Goal: Information Seeking & Learning: Learn about a topic

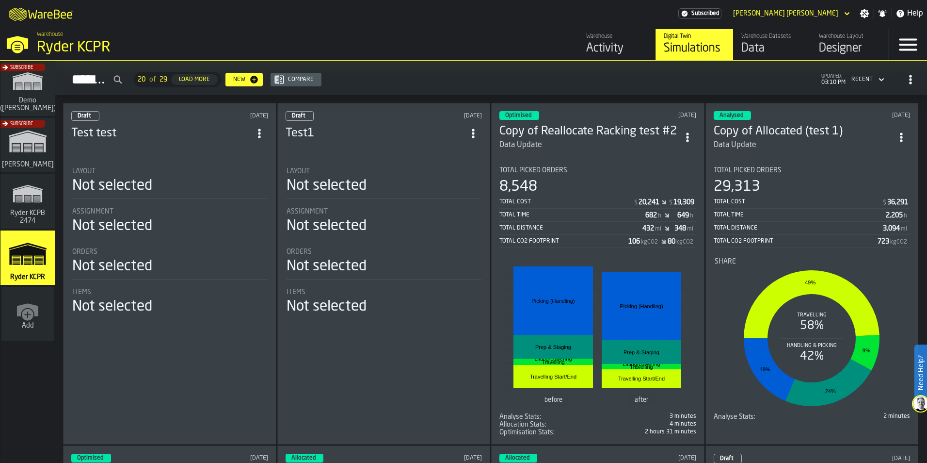
click at [603, 125] on h3 "Copy of Reallocate Racking test #2" at bounding box center [588, 132] width 179 height 16
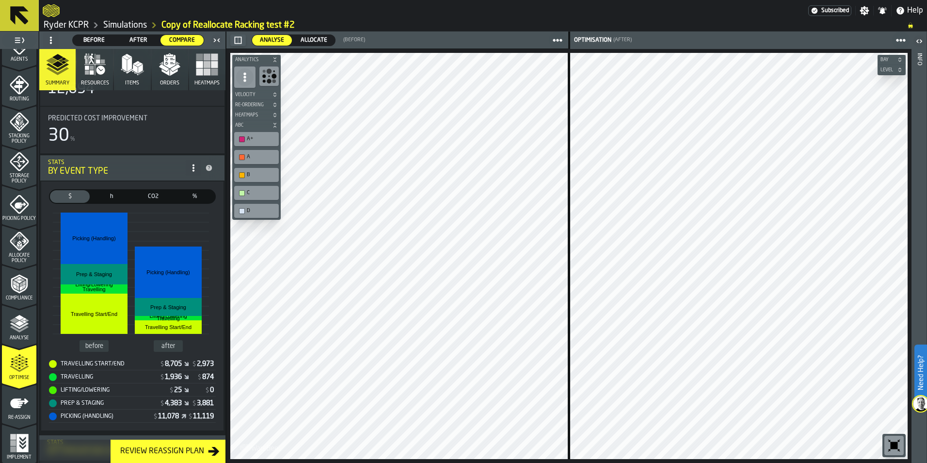
scroll to position [48, 0]
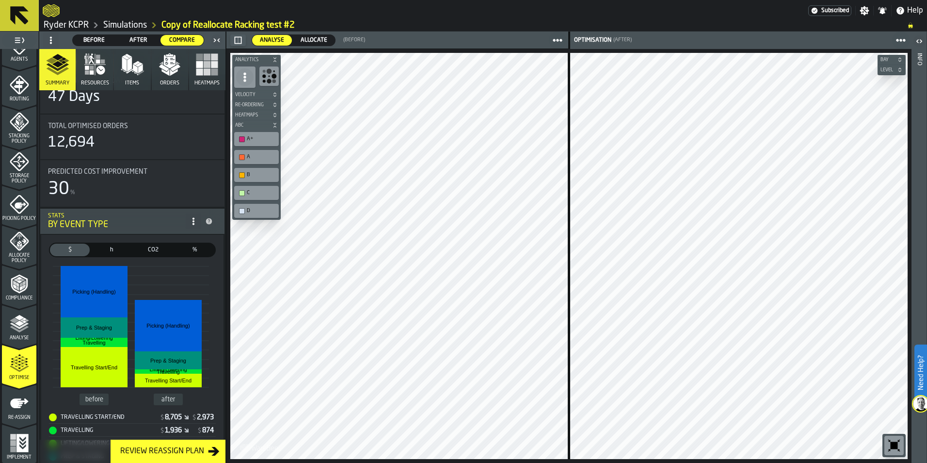
click at [172, 73] on polygon "button" at bounding box center [174, 72] width 8 height 7
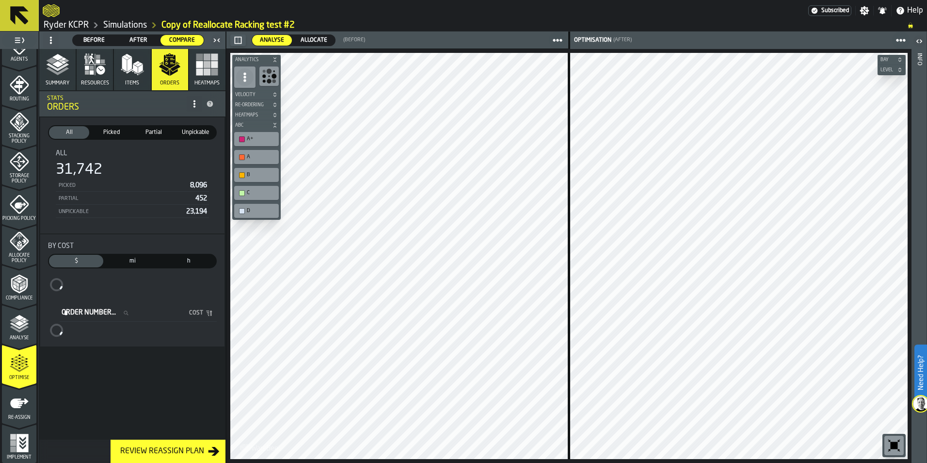
scroll to position [0, 0]
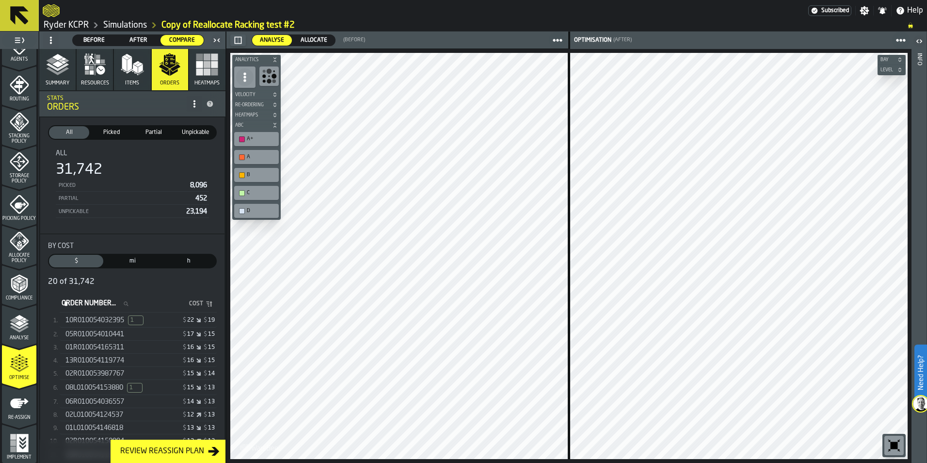
click at [110, 323] on span "10R010054032395" at bounding box center [94, 320] width 59 height 8
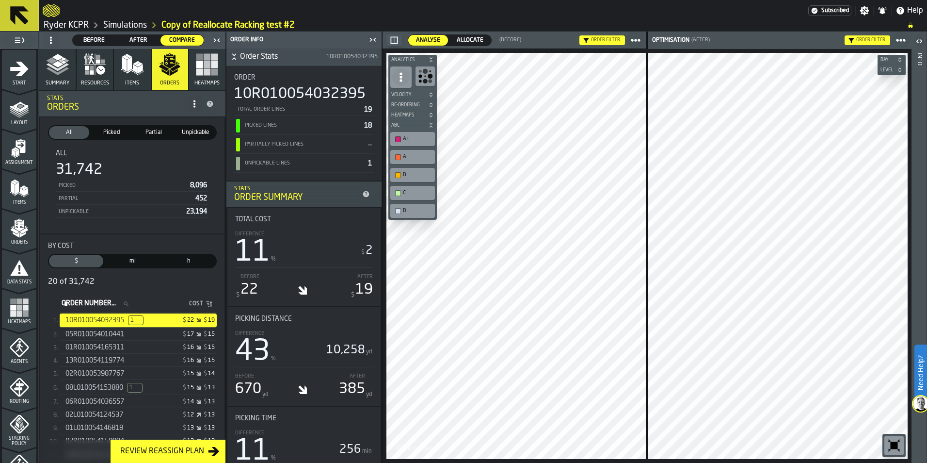
click at [23, 72] on icon "menu Start" at bounding box center [19, 68] width 18 height 15
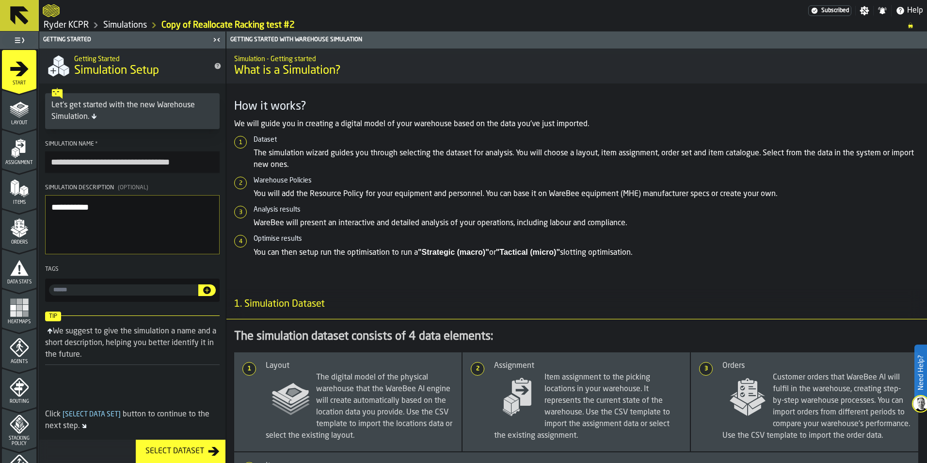
click at [14, 113] on polygon "menu Layout" at bounding box center [19, 113] width 19 height 6
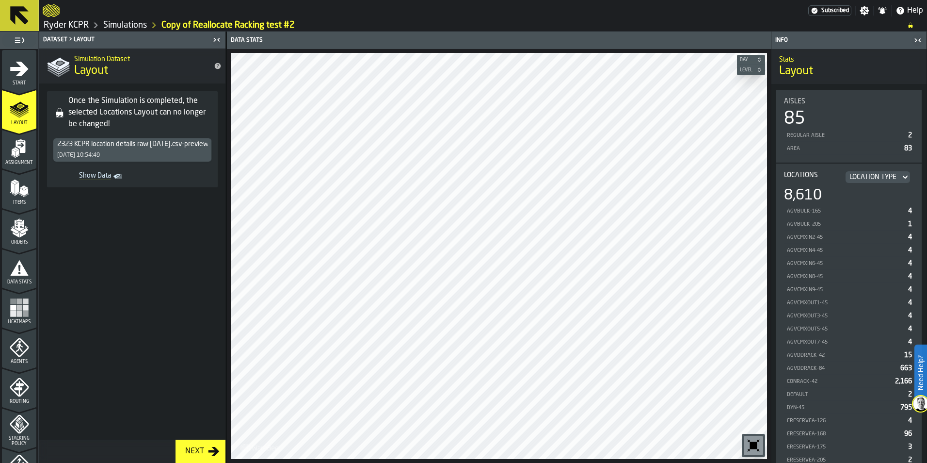
click at [861, 176] on div "Location Type" at bounding box center [872, 177] width 47 height 8
click at [21, 156] on icon "menu Assignment" at bounding box center [19, 148] width 19 height 19
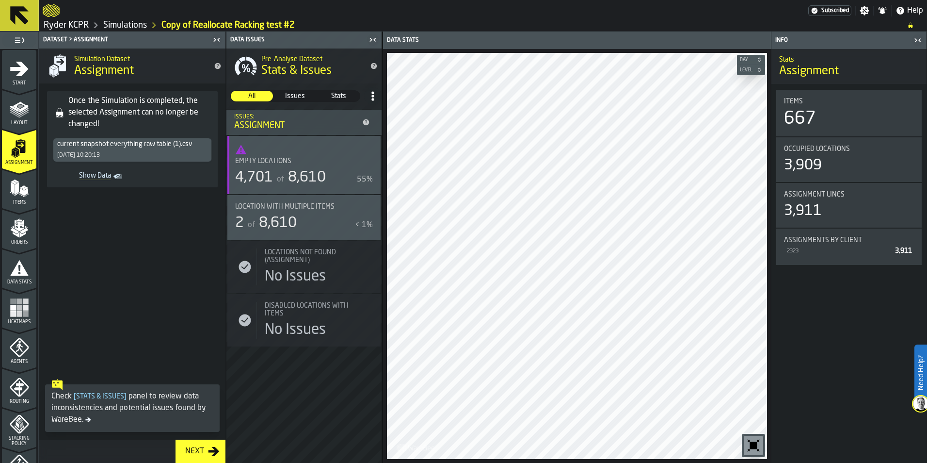
click at [28, 199] on div "Items" at bounding box center [19, 191] width 34 height 27
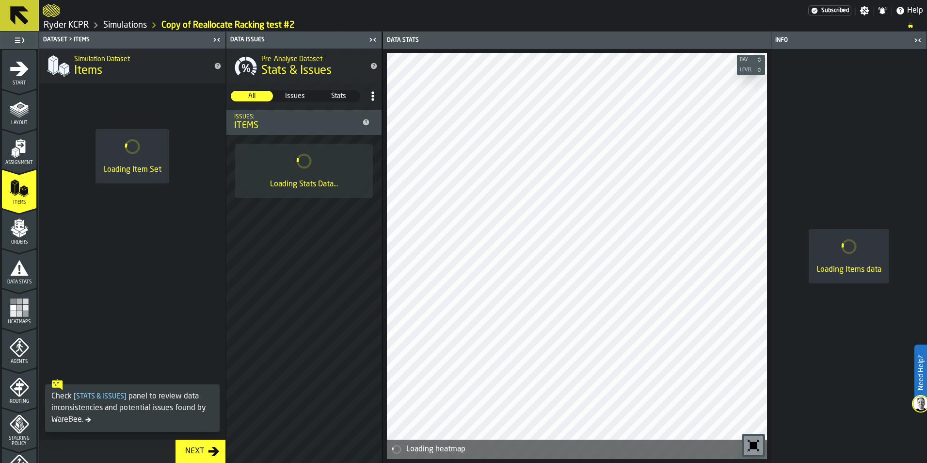
click at [23, 155] on icon "menu Assignment" at bounding box center [19, 148] width 19 height 19
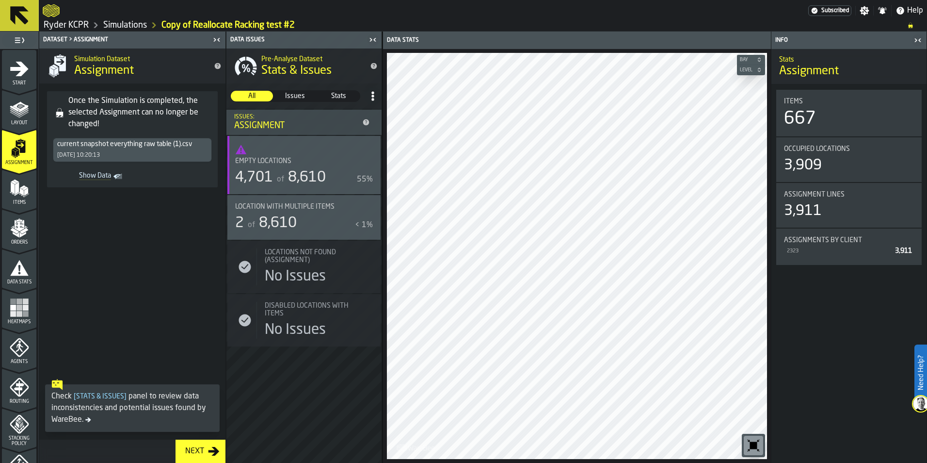
click at [131, 24] on link "Simulations" at bounding box center [125, 25] width 44 height 11
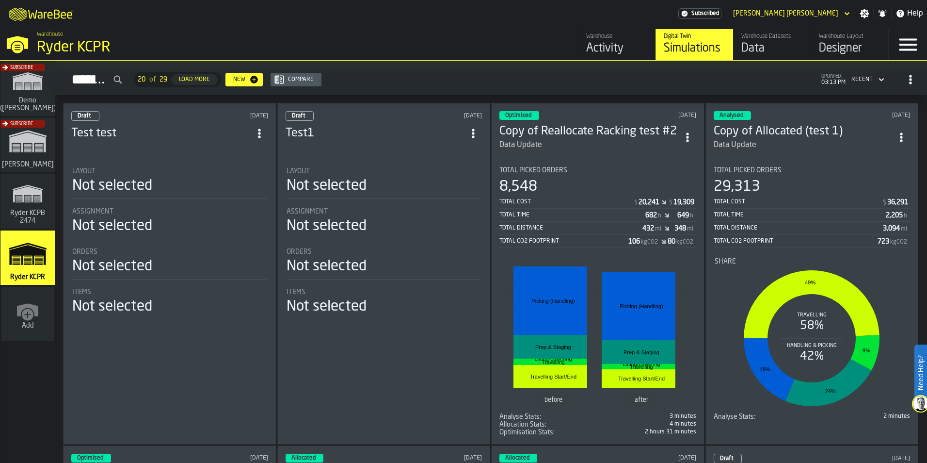
click at [765, 44] on div "Data" at bounding box center [772, 49] width 62 height 16
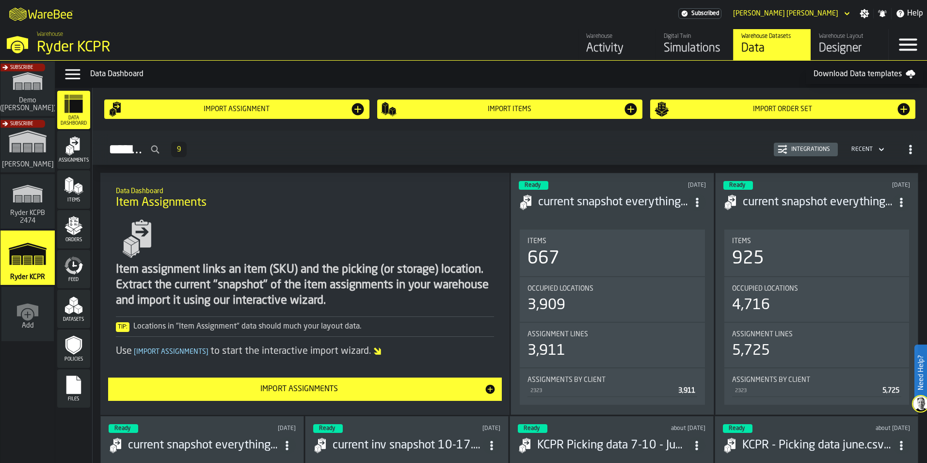
click at [702, 45] on div "Simulations" at bounding box center [695, 49] width 62 height 16
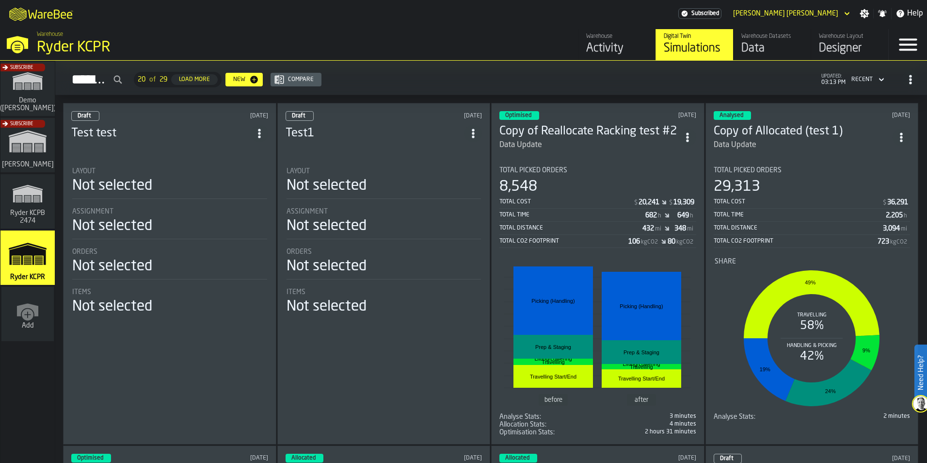
click at [350, 131] on h3 "Test1" at bounding box center [375, 134] width 179 height 16
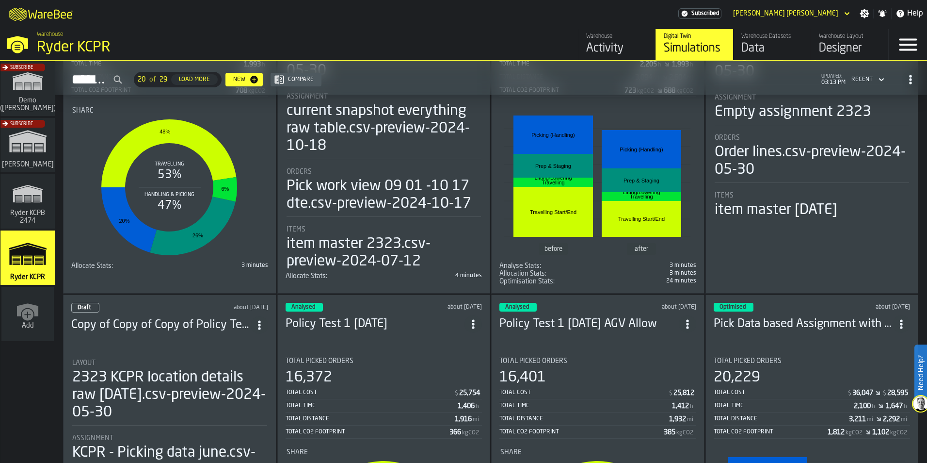
scroll to position [1018, 0]
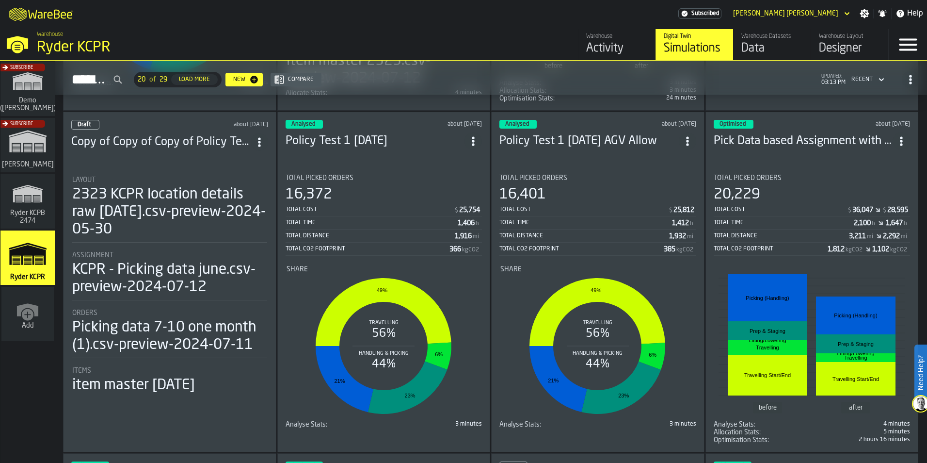
click at [565, 128] on header "Analysed about [DATE] Policy Test 1 [DATE] AGV Allow" at bounding box center [597, 139] width 197 height 39
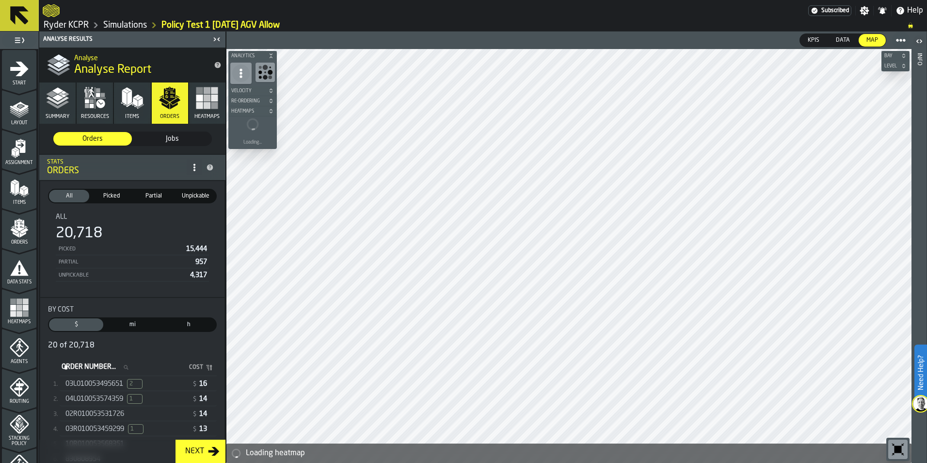
drag, startPoint x: 21, startPoint y: 149, endPoint x: 246, endPoint y: 27, distance: 256.0
click at [21, 149] on icon "menu Assignment" at bounding box center [21, 146] width 10 height 13
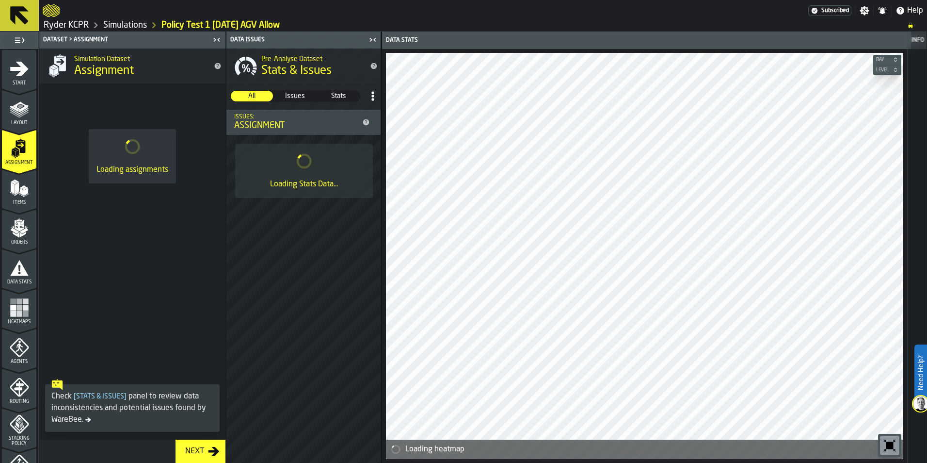
click at [236, 37] on div "Data Issues" at bounding box center [297, 39] width 138 height 7
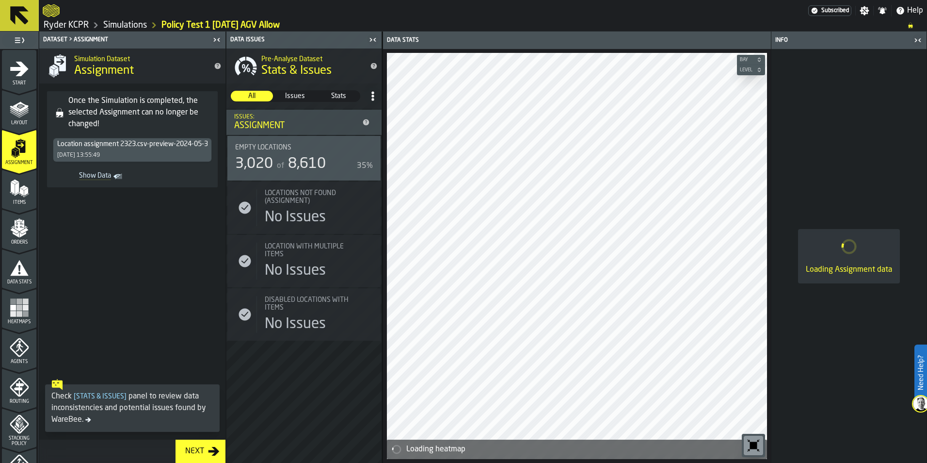
click at [373, 97] on circle at bounding box center [372, 96] width 2 height 2
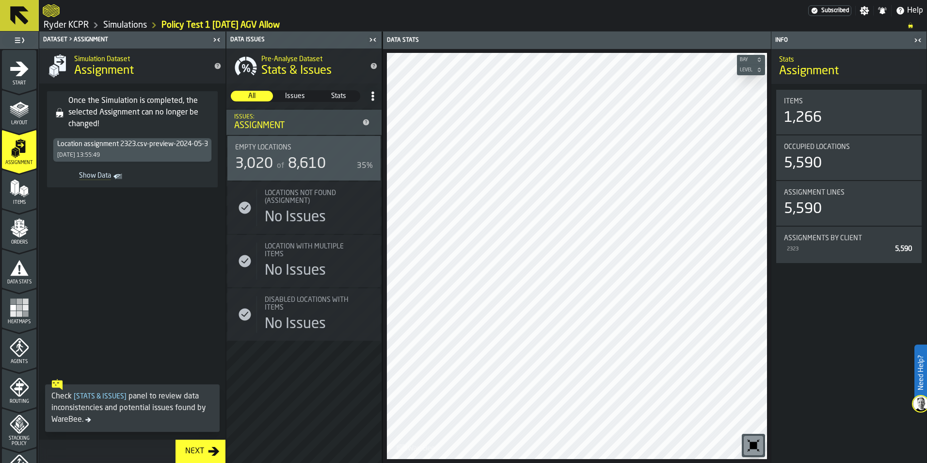
click at [127, 22] on link "Simulations" at bounding box center [125, 25] width 44 height 11
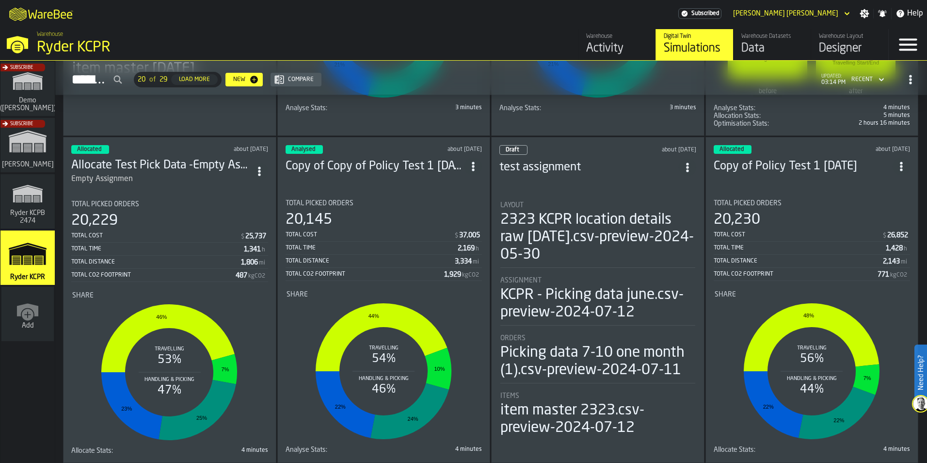
scroll to position [1357, 0]
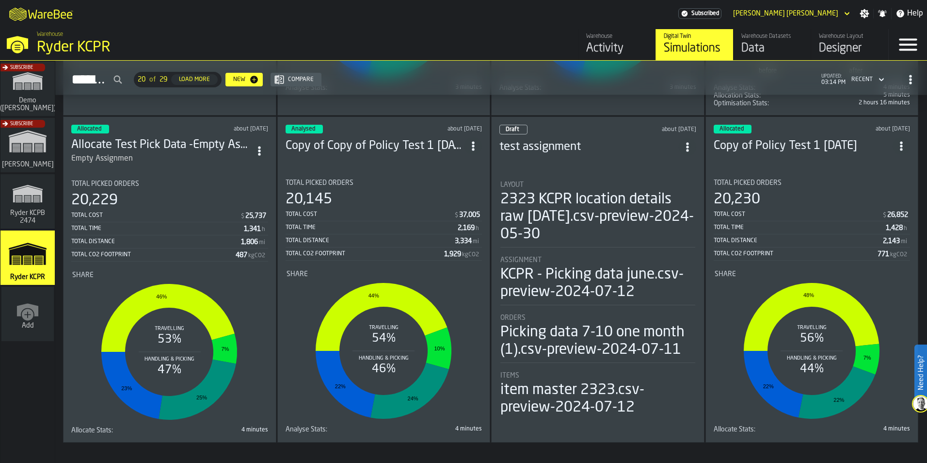
click at [588, 156] on header "Draft about [DATE] test assignment" at bounding box center [597, 144] width 197 height 39
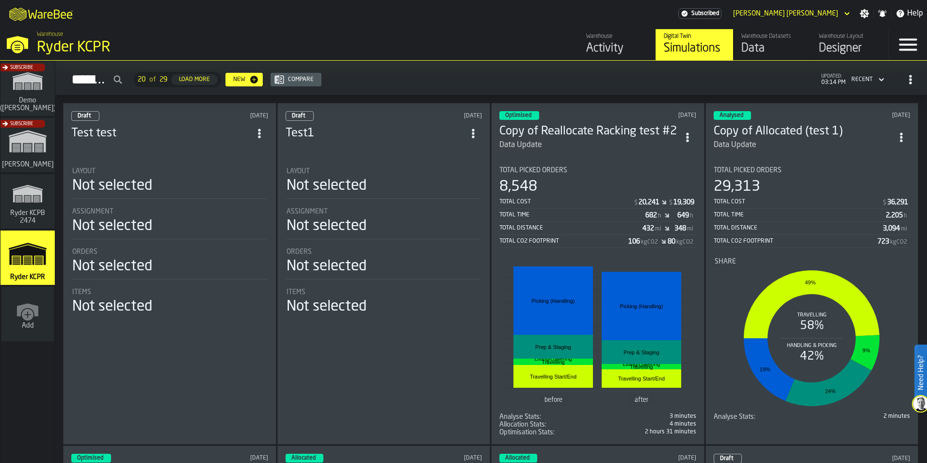
click at [593, 115] on div "Optimised [DATE]" at bounding box center [597, 115] width 197 height 9
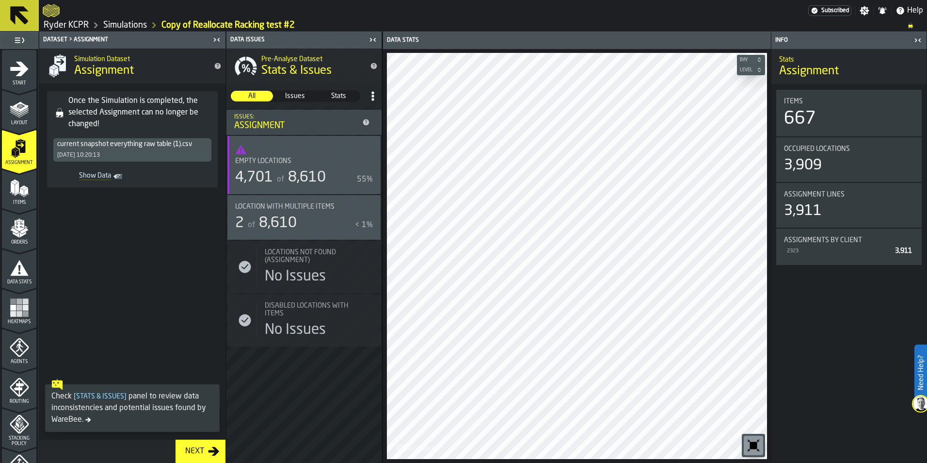
click at [23, 197] on icon "menu Items" at bounding box center [19, 187] width 19 height 19
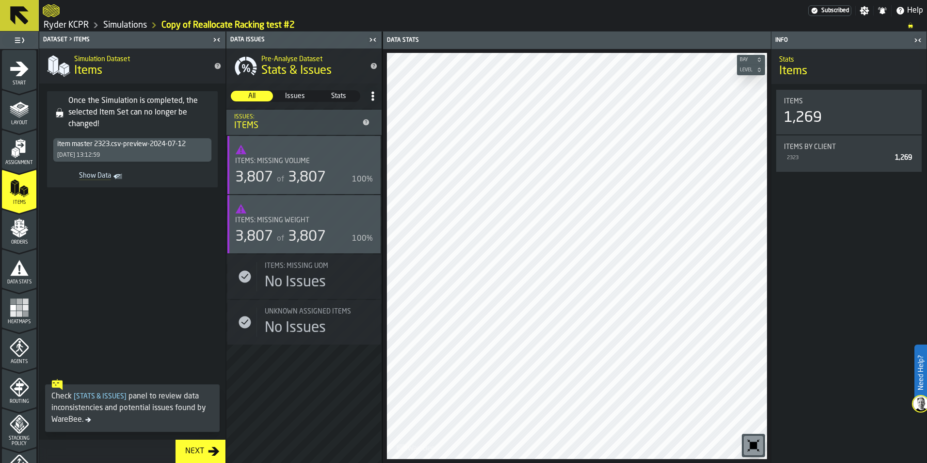
click at [28, 240] on span "Orders" at bounding box center [19, 242] width 34 height 5
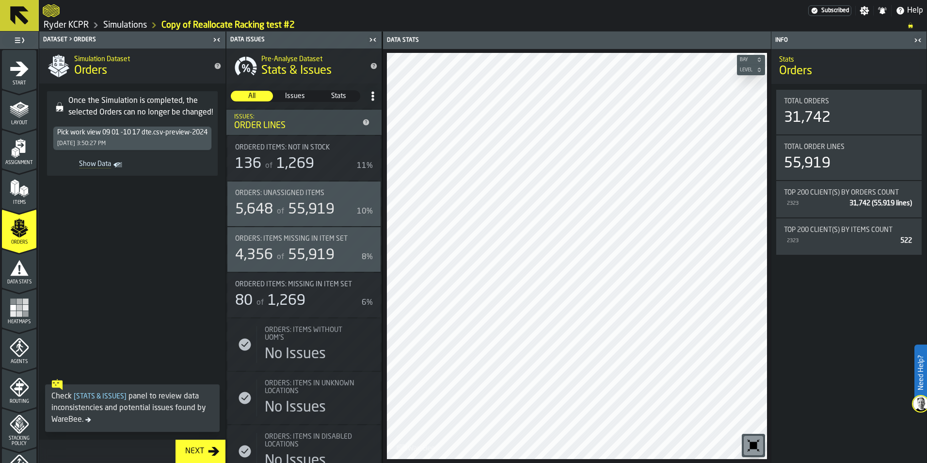
click at [22, 277] on div "Data Stats" at bounding box center [19, 271] width 34 height 27
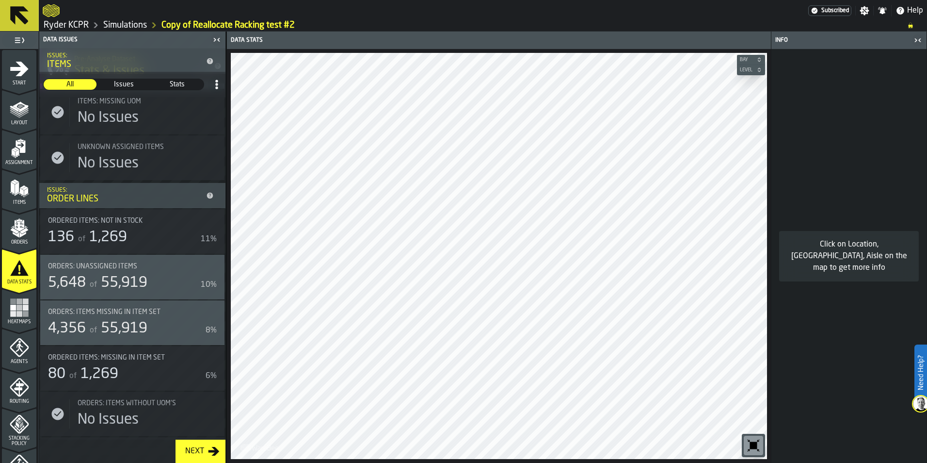
scroll to position [485, 0]
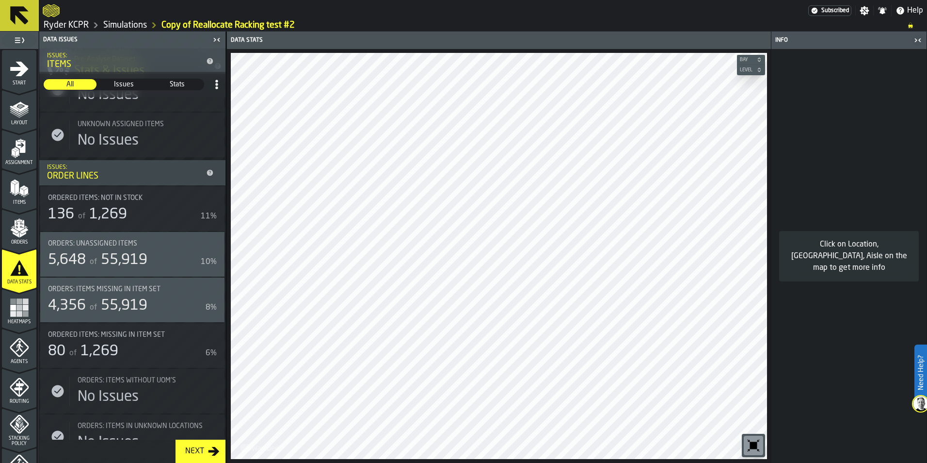
click at [18, 310] on icon "menu Heatmaps" at bounding box center [19, 307] width 19 height 19
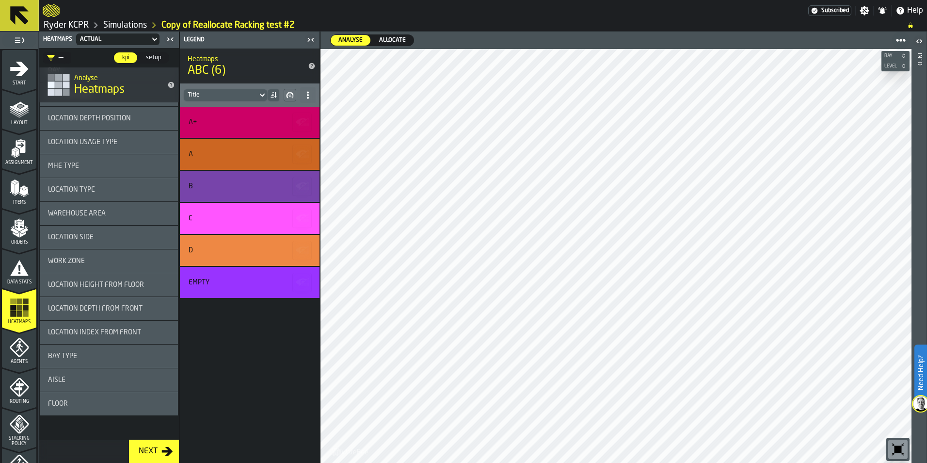
scroll to position [1083, 0]
click at [92, 183] on div "Location Type" at bounding box center [109, 188] width 138 height 23
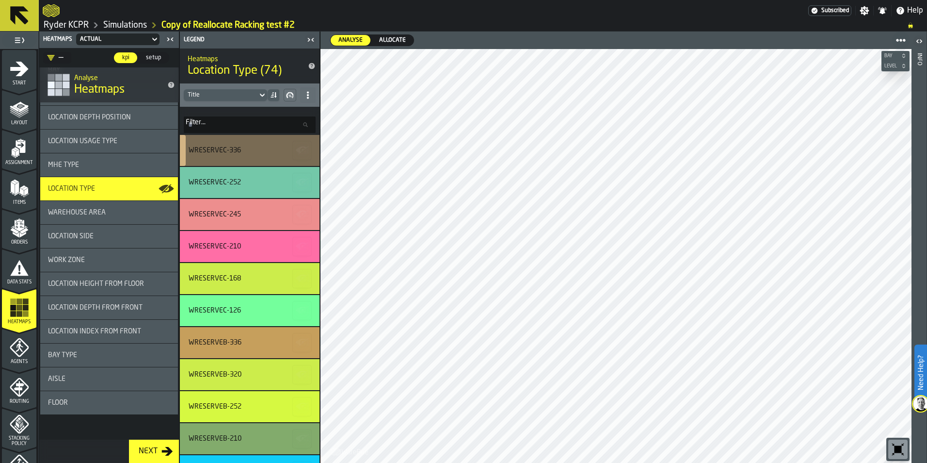
click at [297, 151] on icon "button-" at bounding box center [301, 149] width 11 height 7
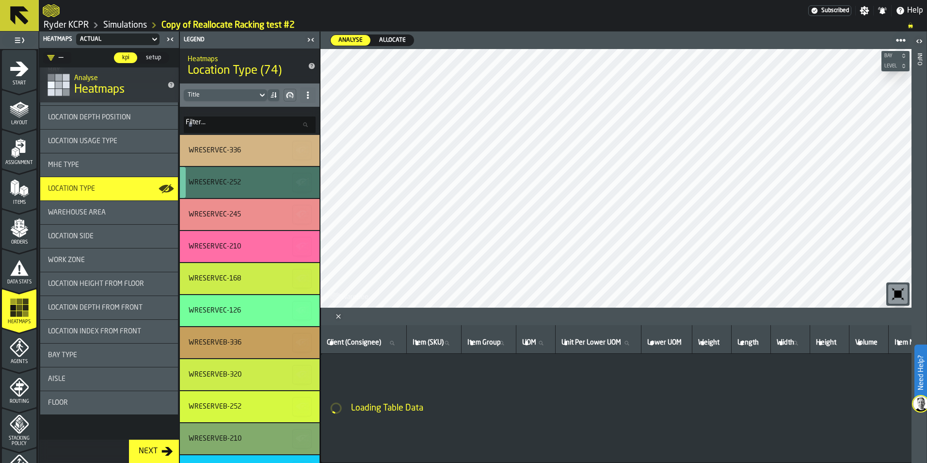
click at [298, 180] on icon "button-" at bounding box center [301, 181] width 11 height 7
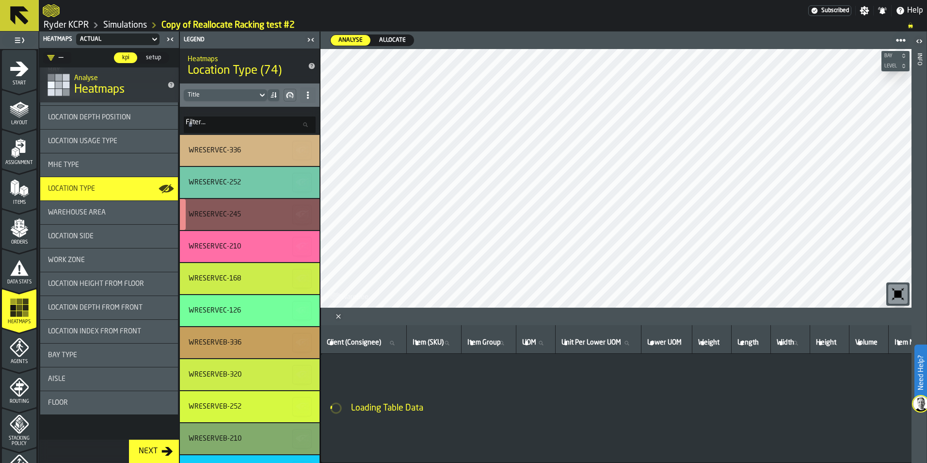
click at [297, 212] on icon "button-" at bounding box center [301, 213] width 11 height 7
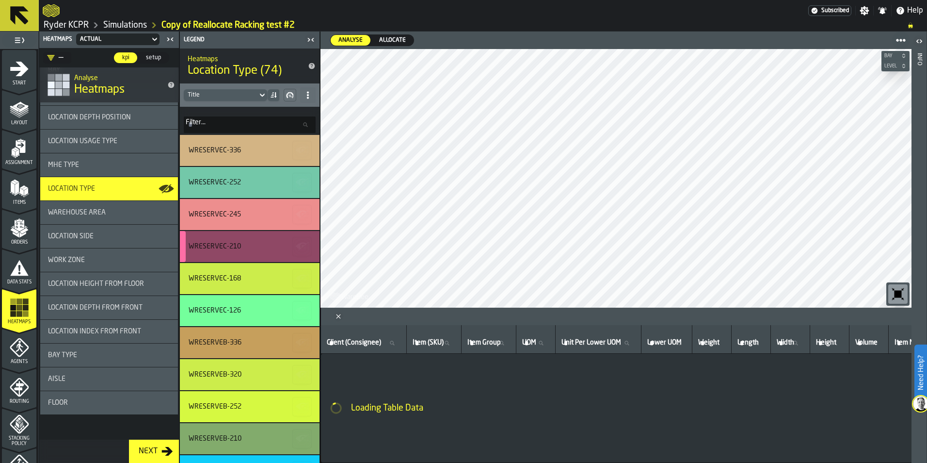
click at [301, 244] on icon "button-" at bounding box center [303, 247] width 16 height 16
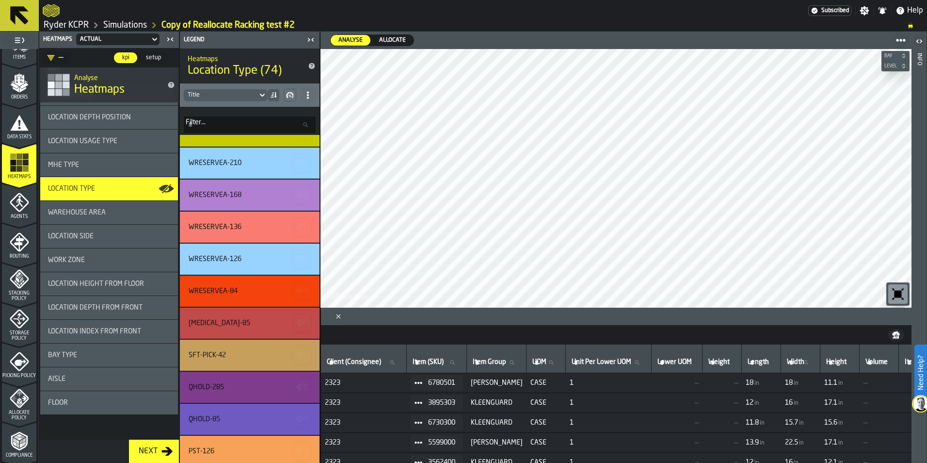
scroll to position [145, 0]
click at [19, 395] on icon "menu Allocate Policy" at bounding box center [19, 397] width 19 height 19
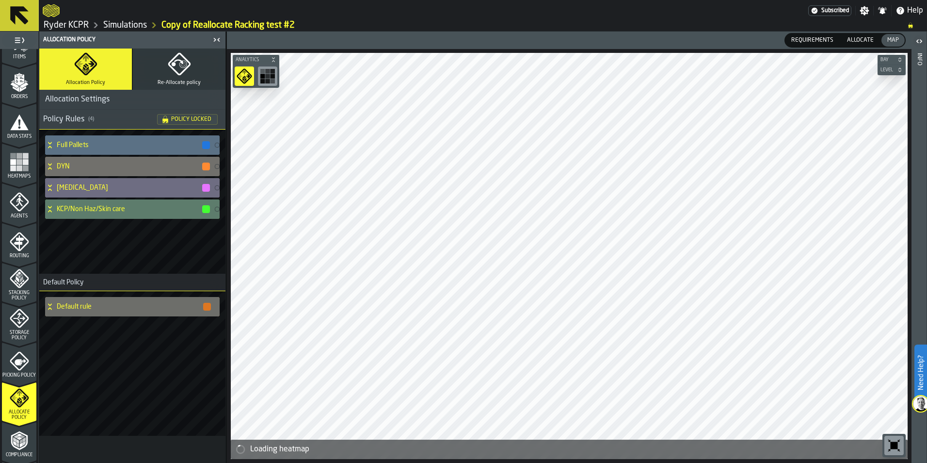
drag, startPoint x: 48, startPoint y: 144, endPoint x: 55, endPoint y: 144, distance: 6.8
click at [48, 144] on icon at bounding box center [50, 145] width 10 height 8
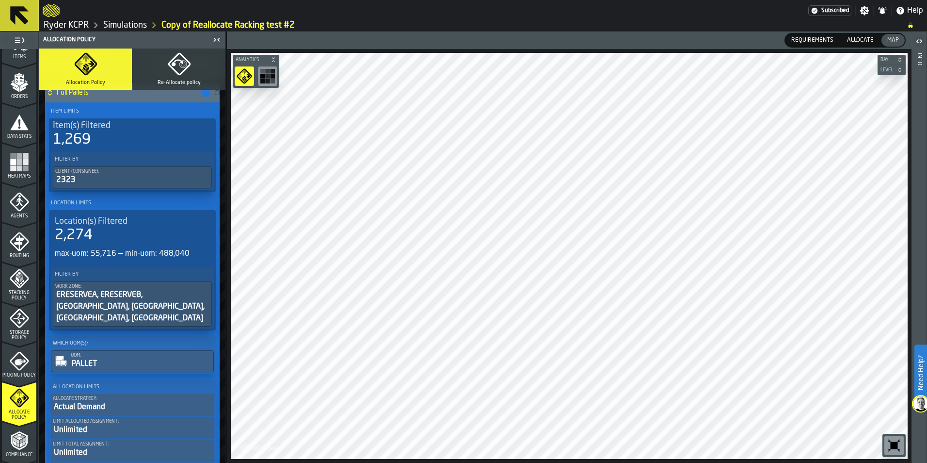
scroll to position [0, 0]
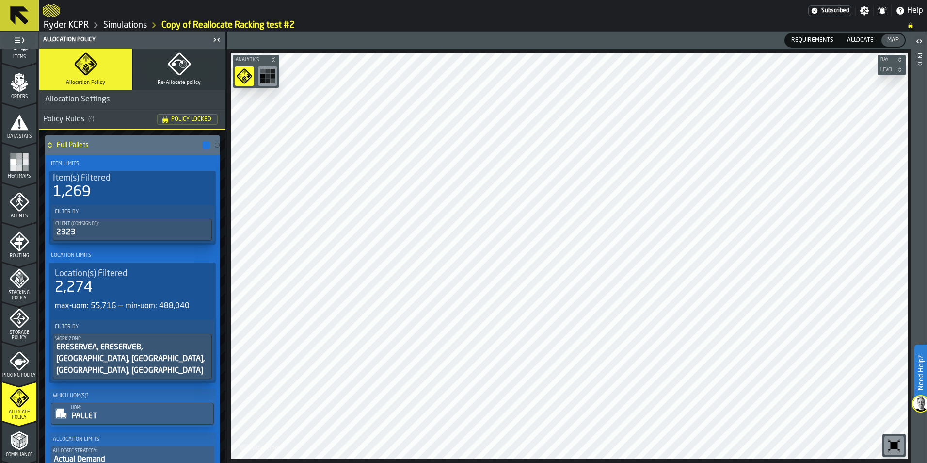
click at [53, 142] on icon at bounding box center [50, 145] width 10 height 8
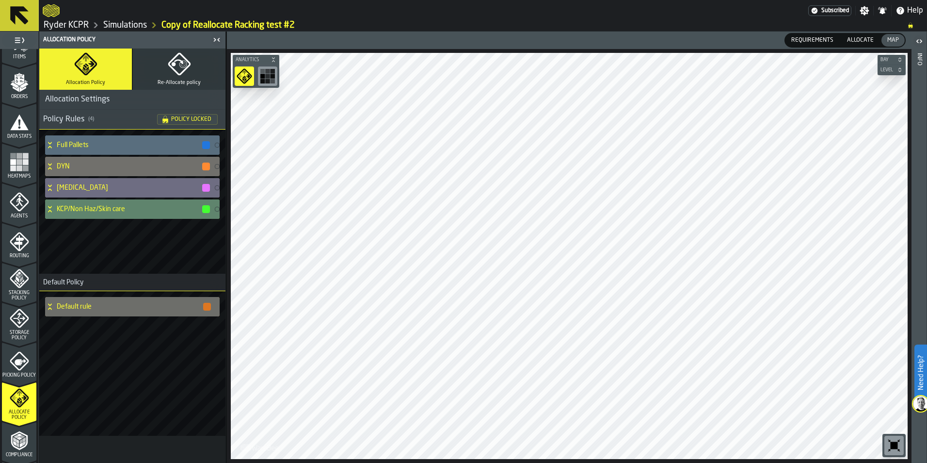
click at [78, 207] on h4 "KCP/Non Haz/Skin care" at bounding box center [129, 209] width 144 height 8
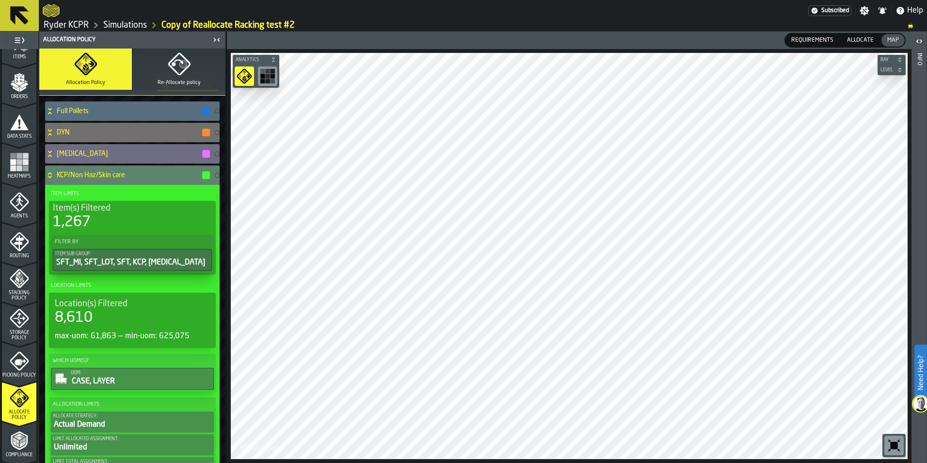
scroll to position [48, 0]
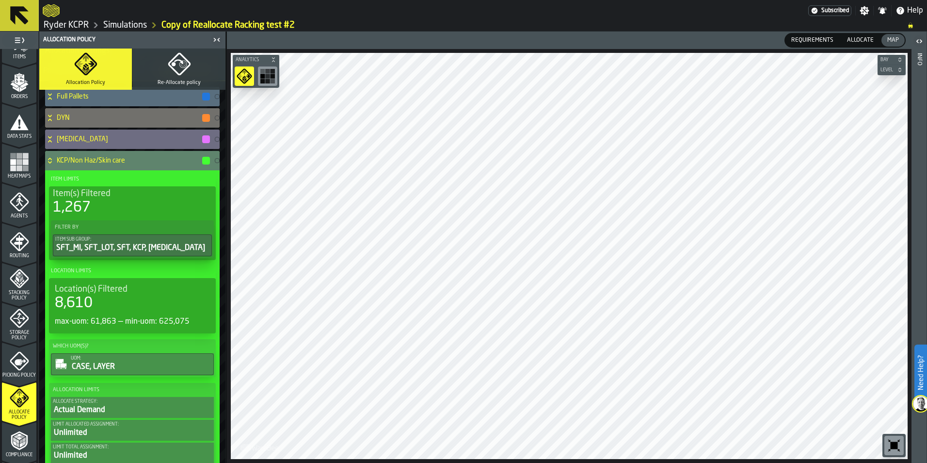
click at [60, 158] on h4 "KCP/Non Haz/Skin care" at bounding box center [129, 161] width 144 height 8
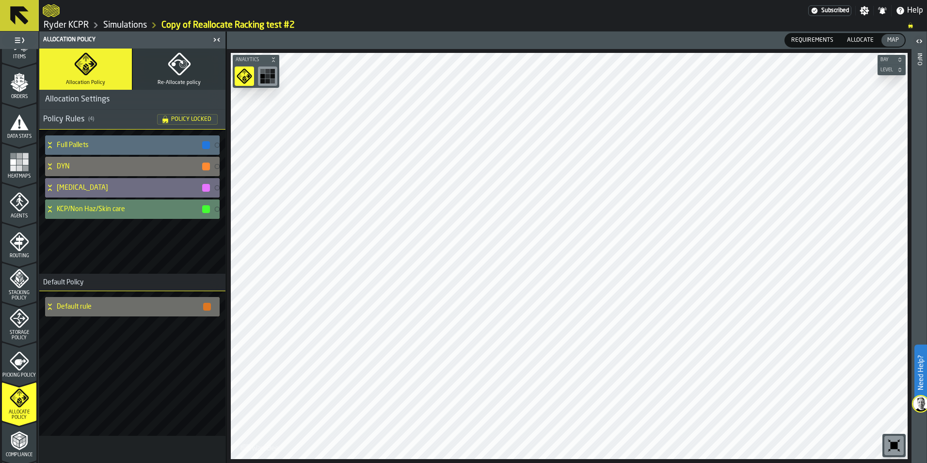
click at [85, 211] on h4 "KCP/Non Haz/Skin care" at bounding box center [129, 209] width 144 height 8
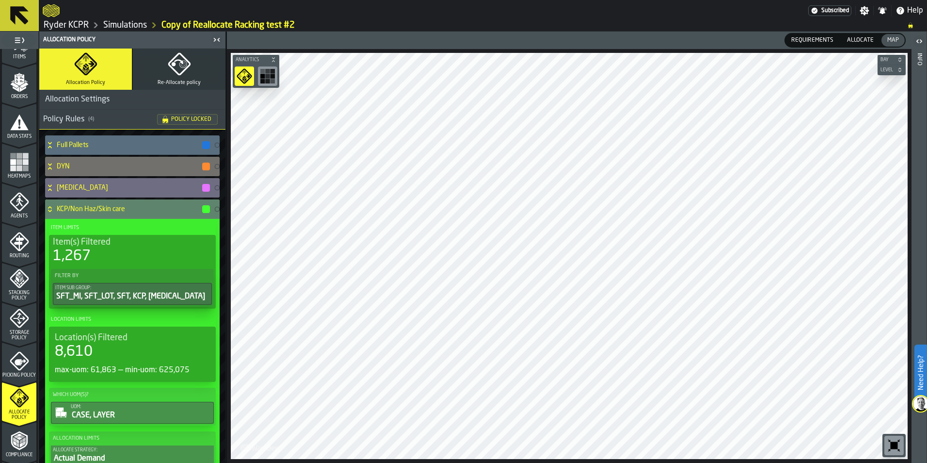
click at [58, 208] on h4 "KCP/Non Haz/Skin care" at bounding box center [129, 209] width 144 height 8
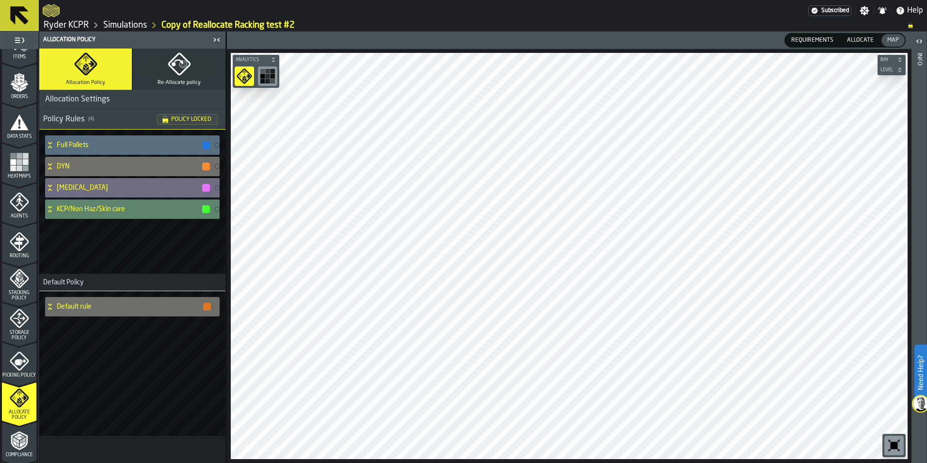
click at [59, 207] on h4 "KCP/Non Haz/Skin care" at bounding box center [129, 209] width 144 height 8
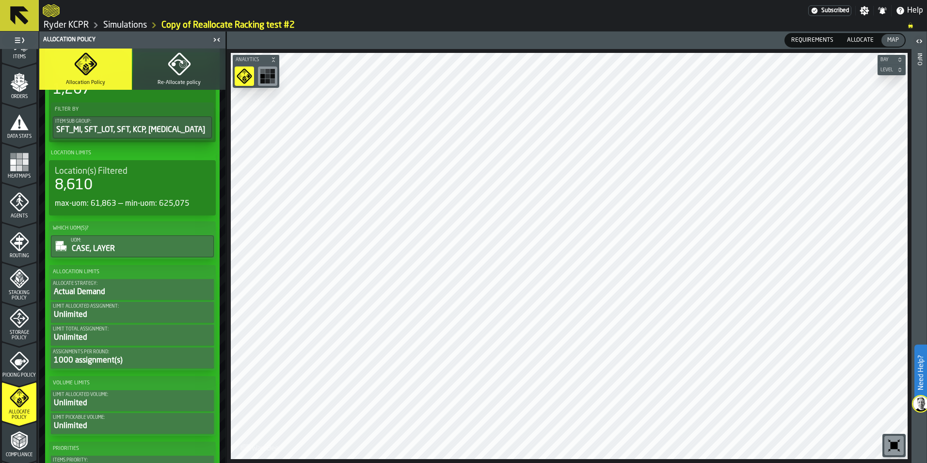
scroll to position [97, 0]
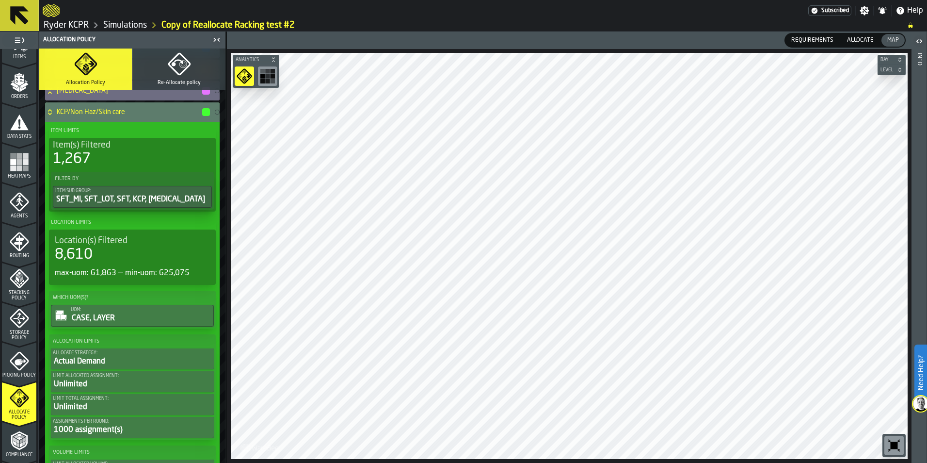
click at [7, 369] on div "Picking Policy" at bounding box center [19, 364] width 34 height 27
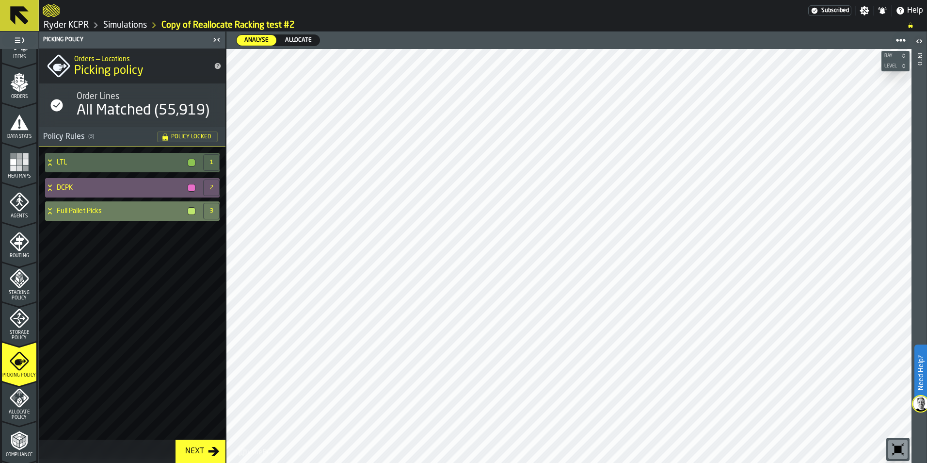
click at [86, 207] on h4 "Full Pallet Picks" at bounding box center [120, 211] width 127 height 8
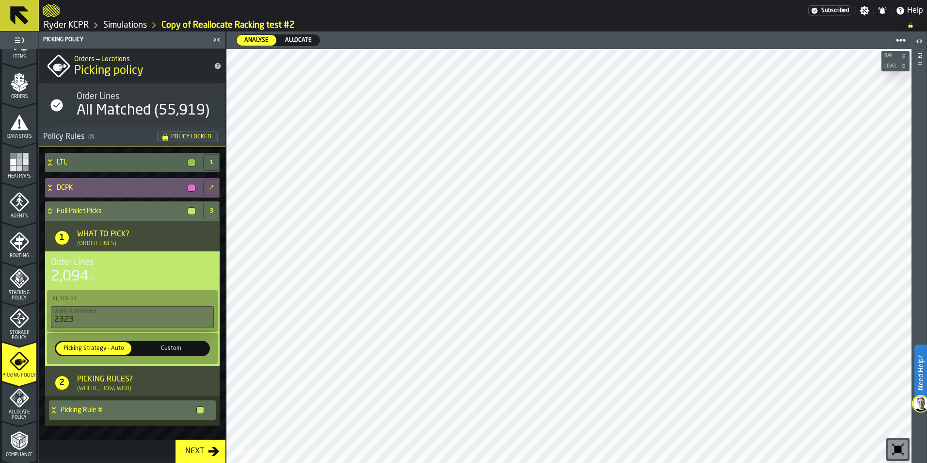
drag, startPoint x: 21, startPoint y: 329, endPoint x: 15, endPoint y: 329, distance: 5.8
click at [21, 329] on div "Storage Policy" at bounding box center [19, 324] width 34 height 32
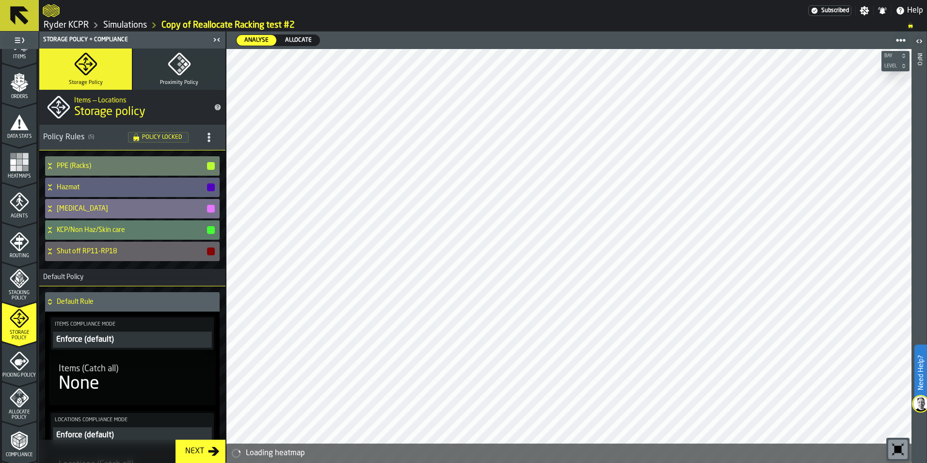
click at [83, 204] on div "[MEDICAL_DATA]" at bounding box center [130, 208] width 171 height 19
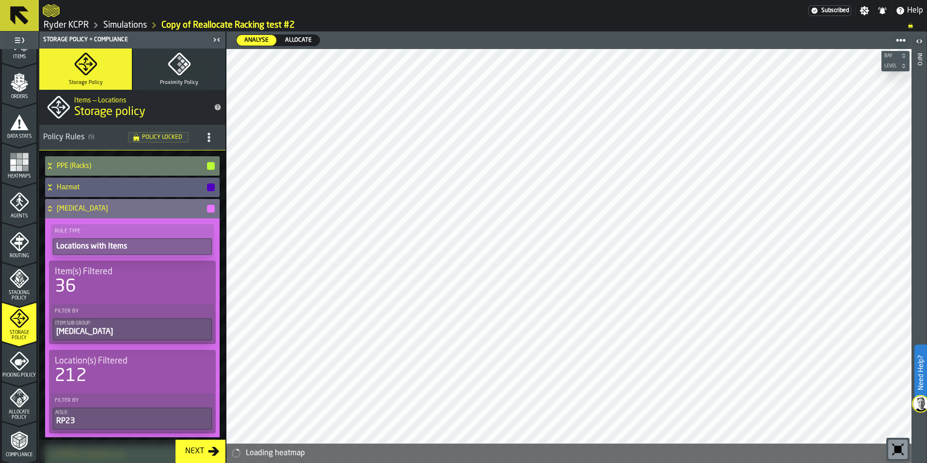
click at [82, 205] on h4 "[MEDICAL_DATA]" at bounding box center [131, 209] width 149 height 8
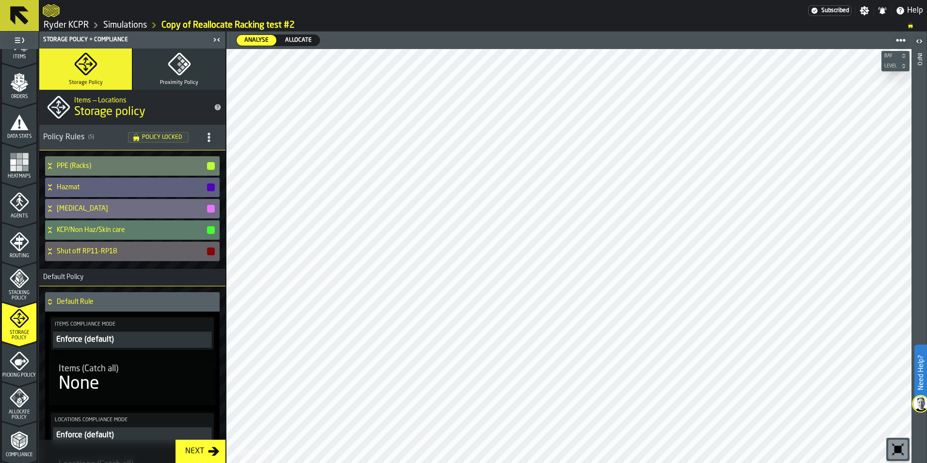
click at [110, 27] on link "Simulations" at bounding box center [125, 25] width 44 height 11
